Goal: Complete application form

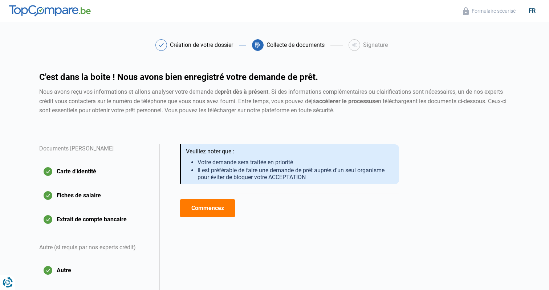
click at [104, 219] on button "Extrait de compte bancaire" at bounding box center [94, 219] width 111 height 18
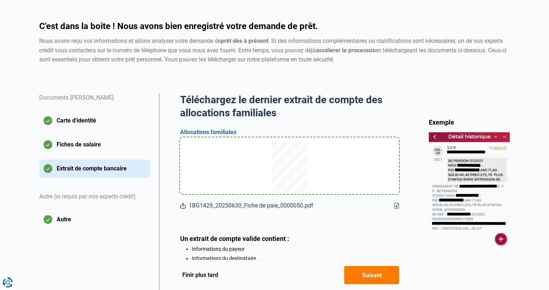
scroll to position [106, 0]
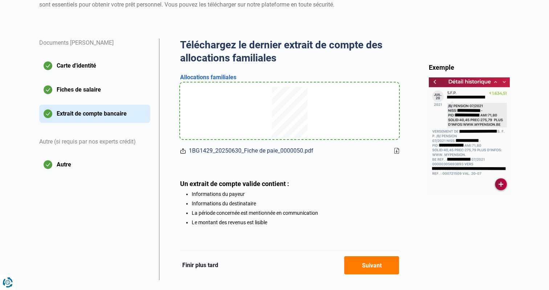
click at [88, 93] on button "Fiches de salaire" at bounding box center [94, 90] width 111 height 18
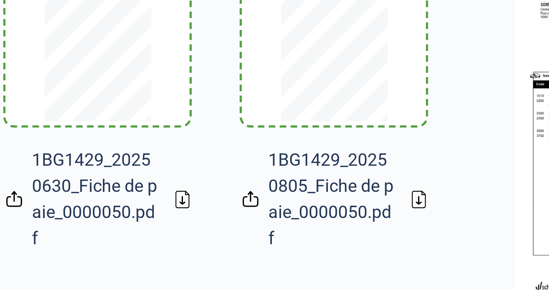
scroll to position [54, 0]
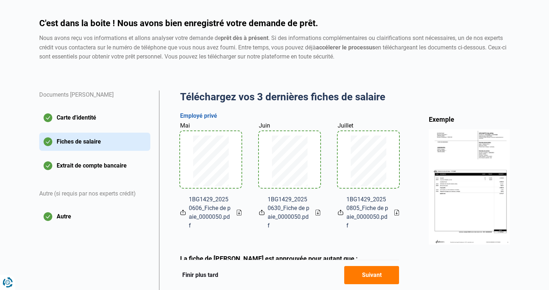
click at [86, 165] on button "Extrait de compte bancaire" at bounding box center [94, 166] width 111 height 18
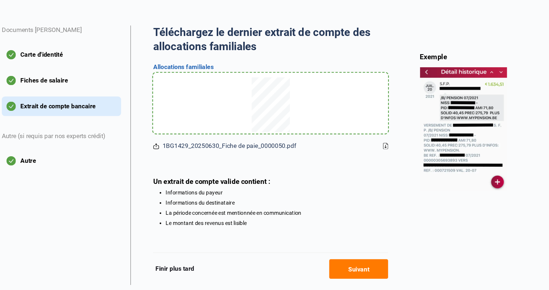
scroll to position [121, 0]
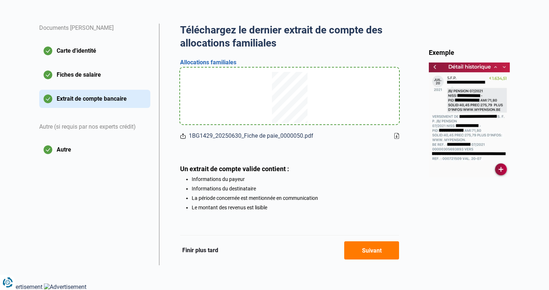
click at [65, 148] on button "Autre" at bounding box center [94, 150] width 111 height 18
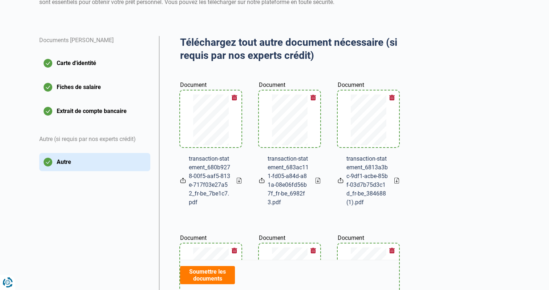
scroll to position [92, 0]
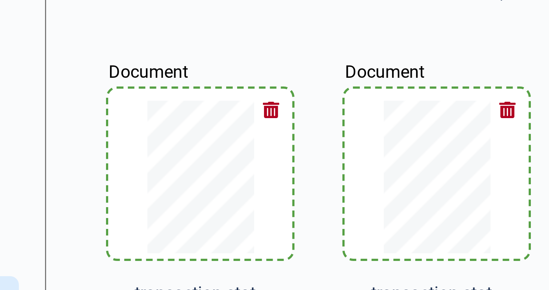
click at [39, 170] on button "Autre" at bounding box center [94, 179] width 111 height 18
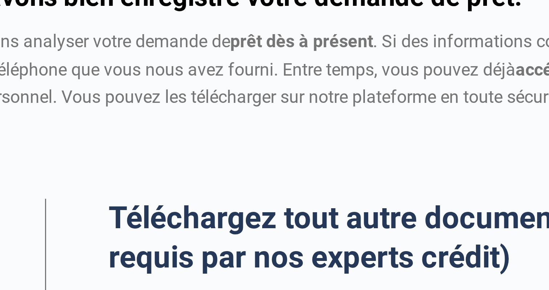
scroll to position [0, 0]
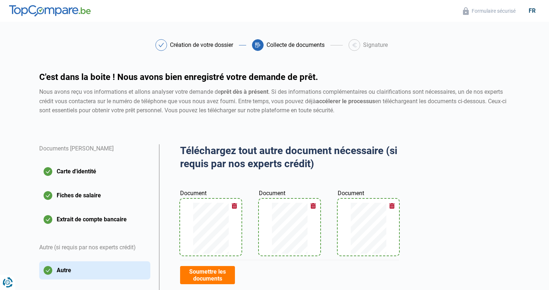
click at [82, 185] on div "Documents [PERSON_NAME] Carte d'identité Fiches de salaire Extrait de compte ba…" at bounding box center [94, 211] width 111 height 135
click at [83, 199] on button "Fiches de salaire" at bounding box center [94, 195] width 111 height 18
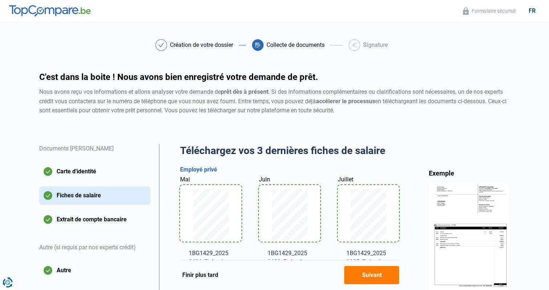
click at [83, 218] on button "Extrait de compte bancaire" at bounding box center [94, 219] width 111 height 18
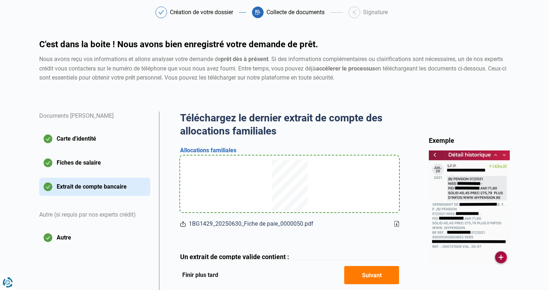
click at [69, 239] on button "Autre" at bounding box center [94, 238] width 111 height 18
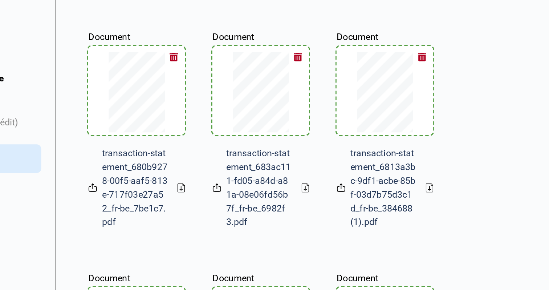
scroll to position [167, 0]
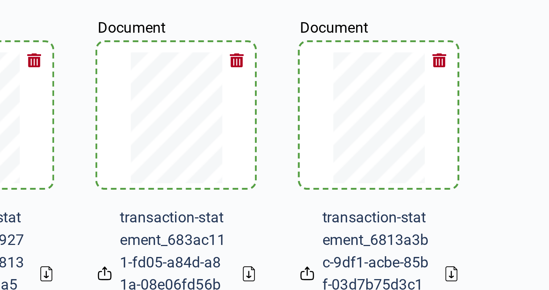
click at [340, 95] on div "Document transaction-statement_6813a3bc-9df1-acbe-85bf-03d7b75d3c1d_fr-be_38468…" at bounding box center [368, 81] width 61 height 136
